Goal: Task Accomplishment & Management: Complete application form

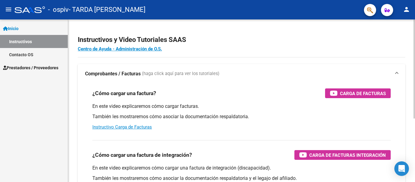
click at [154, 87] on div "¿Cómo cargar una factura? Carga de Facturas En este video explicaremos cómo car…" at bounding box center [241, 110] width 313 height 52
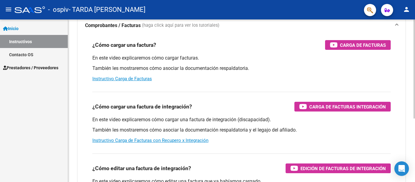
scroll to position [43, 0]
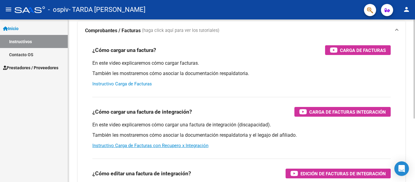
click at [139, 84] on link "Instructivo Carga de Facturas" at bounding box center [122, 83] width 60 height 5
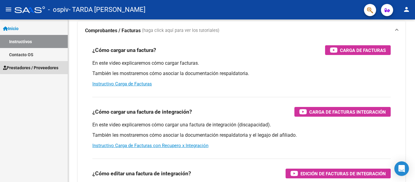
click at [50, 66] on span "Prestadores / Proveedores" at bounding box center [30, 67] width 55 height 7
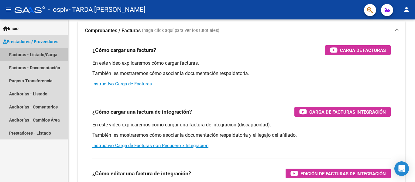
click at [43, 55] on link "Facturas - Listado/Carga" at bounding box center [34, 54] width 68 height 13
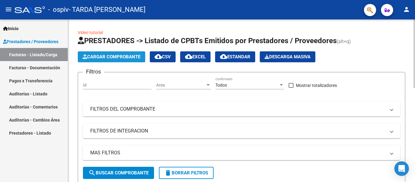
click at [122, 56] on span "Cargar Comprobante" at bounding box center [112, 56] width 58 height 5
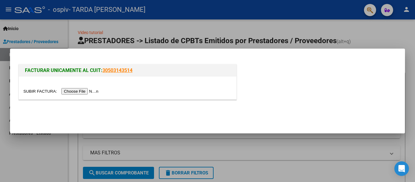
click at [78, 90] on input "file" at bounding box center [61, 91] width 77 height 6
click at [82, 93] on input "file" at bounding box center [61, 91] width 77 height 6
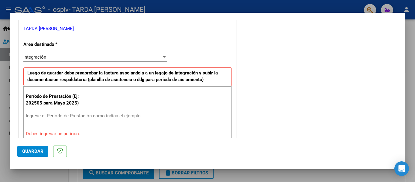
scroll to position [152, 0]
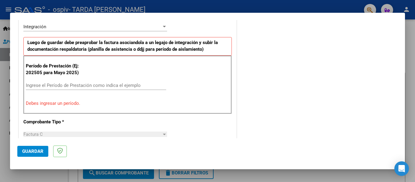
click at [136, 85] on input "Ingrese el Período de Prestación como indica el ejemplo" at bounding box center [96, 85] width 140 height 5
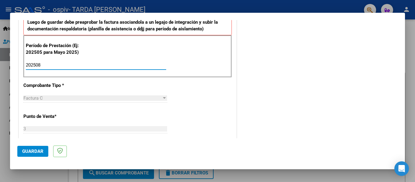
scroll to position [183, 0]
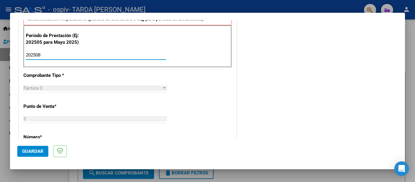
type input "202508"
click at [188, 88] on div "CUIT * 27-29592877-3 Ingresar CUIT ANALISIS PRESTADOR TARDA [PERSON_NAME] Area …" at bounding box center [127, 141] width 217 height 457
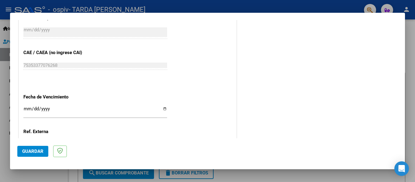
scroll to position [365, 0]
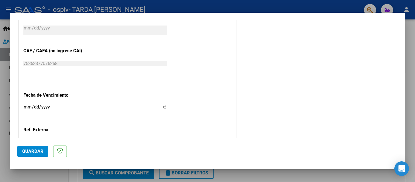
click at [164, 108] on input "Ingresar la fecha" at bounding box center [95, 109] width 144 height 10
type input "[DATE]"
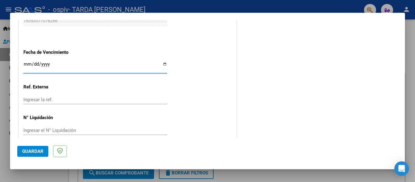
scroll to position [416, 0]
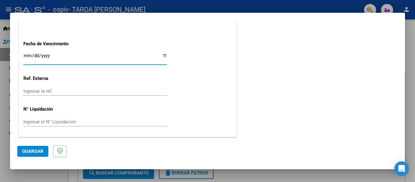
click at [43, 150] on button "Guardar" at bounding box center [32, 151] width 31 height 11
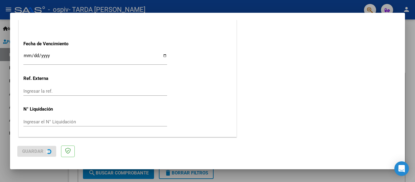
scroll to position [0, 0]
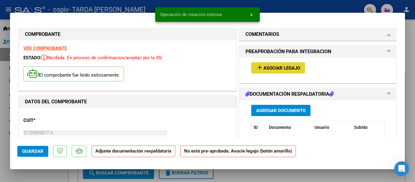
click at [289, 70] on span "Asociar Legajo" at bounding box center [281, 67] width 37 height 5
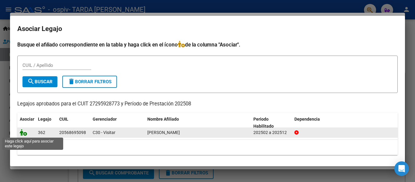
click at [24, 134] on icon at bounding box center [23, 132] width 7 height 7
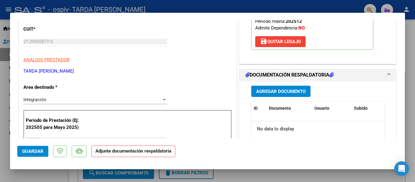
scroll to position [122, 0]
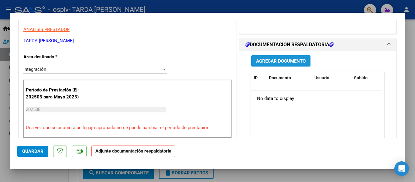
click at [295, 61] on span "Agregar Documento" at bounding box center [281, 60] width 50 height 5
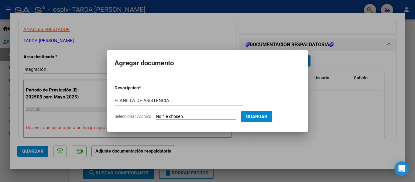
type input "PLANILLA DE ASISTENCIA"
click at [191, 116] on input "Seleccionar Archivo" at bounding box center [196, 117] width 80 height 6
type input "C:\fakepath\[PERSON_NAME] PSCLG AGOSTO.pdf"
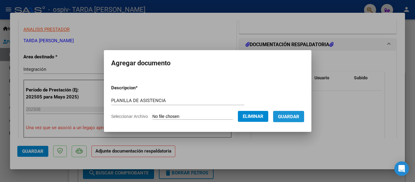
click at [303, 119] on button "Guardar" at bounding box center [288, 116] width 31 height 11
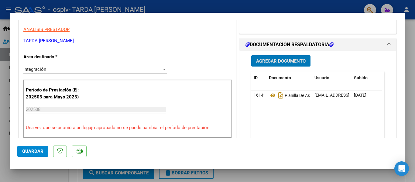
click at [295, 59] on span "Agregar Documento" at bounding box center [281, 60] width 50 height 5
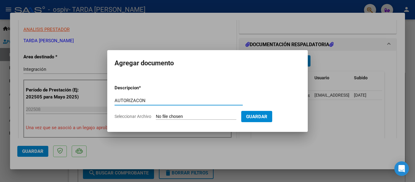
type input "AUTORIZACON"
click at [192, 117] on input "Seleccionar Archivo" at bounding box center [196, 117] width 80 height 6
type input "C:\fakepath\[PERSON_NAME] PSC.pdf"
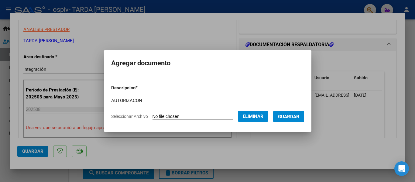
click at [302, 119] on button "Guardar" at bounding box center [288, 116] width 31 height 11
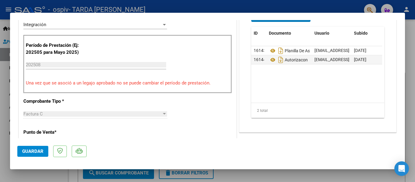
scroll to position [182, 0]
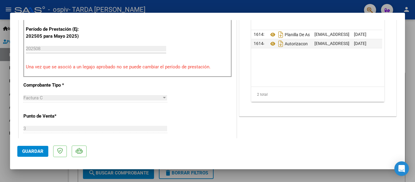
click at [24, 148] on button "Guardar" at bounding box center [32, 151] width 31 height 11
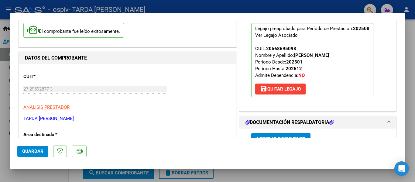
scroll to position [0, 0]
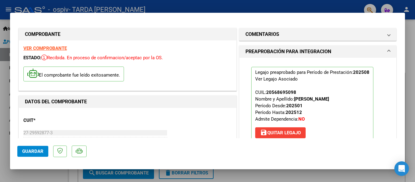
click at [415, 104] on div at bounding box center [207, 91] width 415 height 182
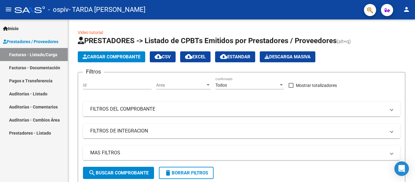
click at [405, 9] on mat-icon "person" at bounding box center [406, 9] width 7 height 7
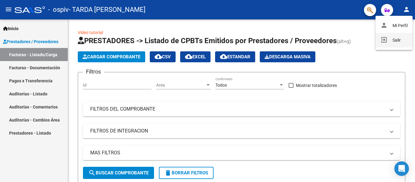
click at [390, 40] on button "exit_to_app Salir" at bounding box center [393, 40] width 37 height 15
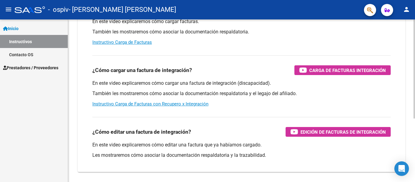
scroll to position [104, 0]
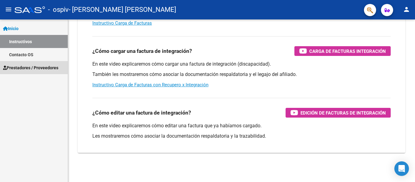
click at [25, 67] on span "Prestadores / Proveedores" at bounding box center [30, 67] width 55 height 7
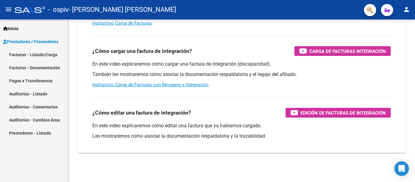
click at [37, 53] on link "Facturas - Listado/Carga" at bounding box center [34, 54] width 68 height 13
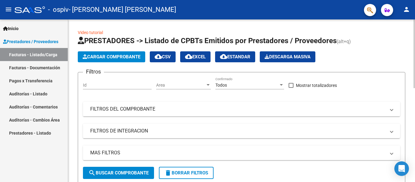
click at [116, 57] on span "Cargar Comprobante" at bounding box center [112, 56] width 58 height 5
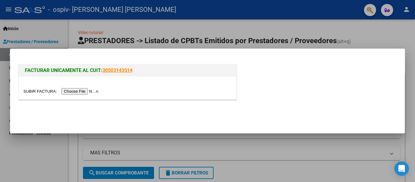
click at [84, 90] on input "file" at bounding box center [61, 91] width 77 height 6
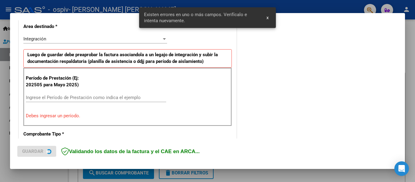
scroll to position [141, 0]
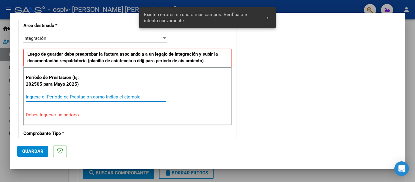
click at [72, 98] on input "Ingrese el Período de Prestación como indica el ejemplo" at bounding box center [96, 96] width 140 height 5
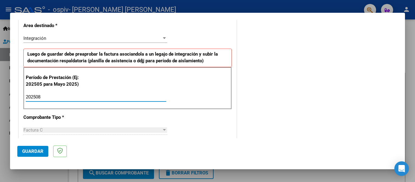
type input "202508"
click at [238, 101] on div "COMENTARIOS Comentarios del Prestador / Gerenciador:" at bounding box center [318, 150] width 160 height 528
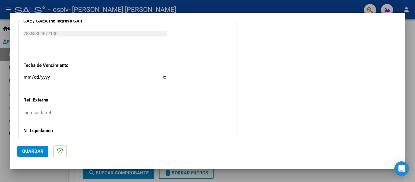
scroll to position [416, 0]
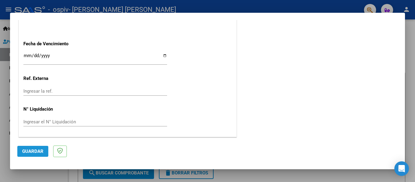
drag, startPoint x: 39, startPoint y: 152, endPoint x: 80, endPoint y: 145, distance: 41.0
click at [39, 152] on span "Guardar" at bounding box center [32, 151] width 21 height 5
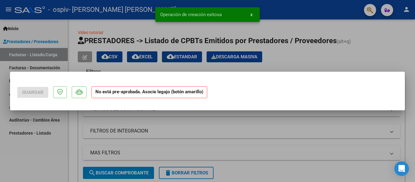
scroll to position [0, 0]
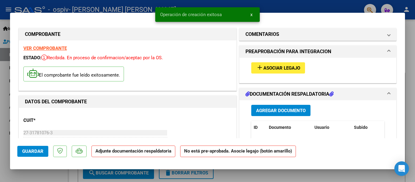
click at [278, 70] on span "Asociar Legajo" at bounding box center [281, 67] width 37 height 5
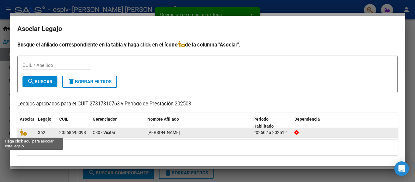
click at [27, 132] on span at bounding box center [24, 132] width 9 height 5
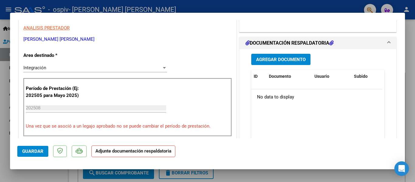
scroll to position [122, 0]
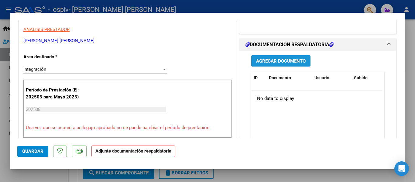
click at [286, 63] on span "Agregar Documento" at bounding box center [281, 60] width 50 height 5
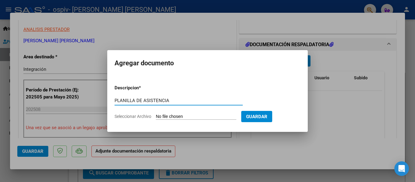
type input "PLANILLA DE ASISTENCIA"
click at [176, 117] on input "Seleccionar Archivo" at bounding box center [196, 117] width 80 height 6
type input "C:\fakepath\Martínez Alejo PSP AGOSTO.pdf"
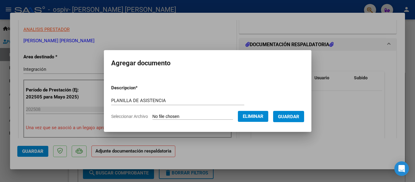
click at [286, 115] on span "Guardar" at bounding box center [288, 116] width 21 height 5
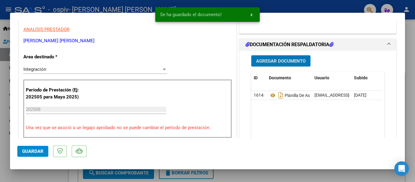
click at [283, 62] on span "Agregar Documento" at bounding box center [281, 60] width 50 height 5
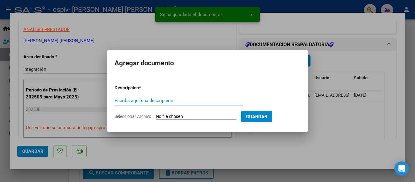
click at [198, 100] on input "Escriba aquí una descripcion" at bounding box center [179, 100] width 128 height 5
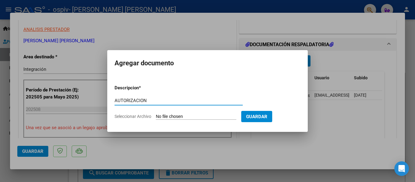
type input "AUTORIZACION"
click at [200, 115] on input "Seleccionar Archivo" at bounding box center [196, 117] width 80 height 6
type input "C:\fakepath\MARTINEZ ALEJO PSP.pdf"
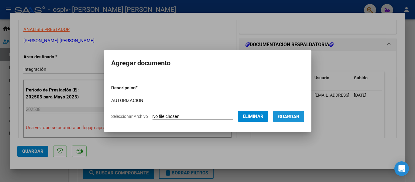
click at [290, 118] on span "Guardar" at bounding box center [288, 116] width 21 height 5
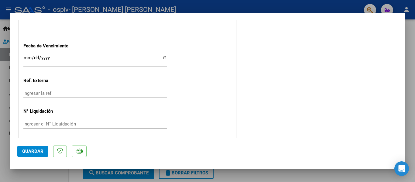
scroll to position [426, 0]
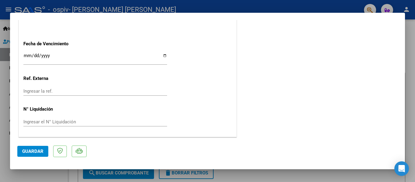
drag, startPoint x: 40, startPoint y: 150, endPoint x: 56, endPoint y: 151, distance: 16.1
click at [40, 151] on span "Guardar" at bounding box center [32, 151] width 21 height 5
click at [415, 74] on div at bounding box center [207, 91] width 415 height 182
type input "$ 0,00"
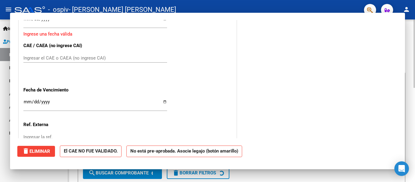
scroll to position [472, 0]
